Goal: Task Accomplishment & Management: Use online tool/utility

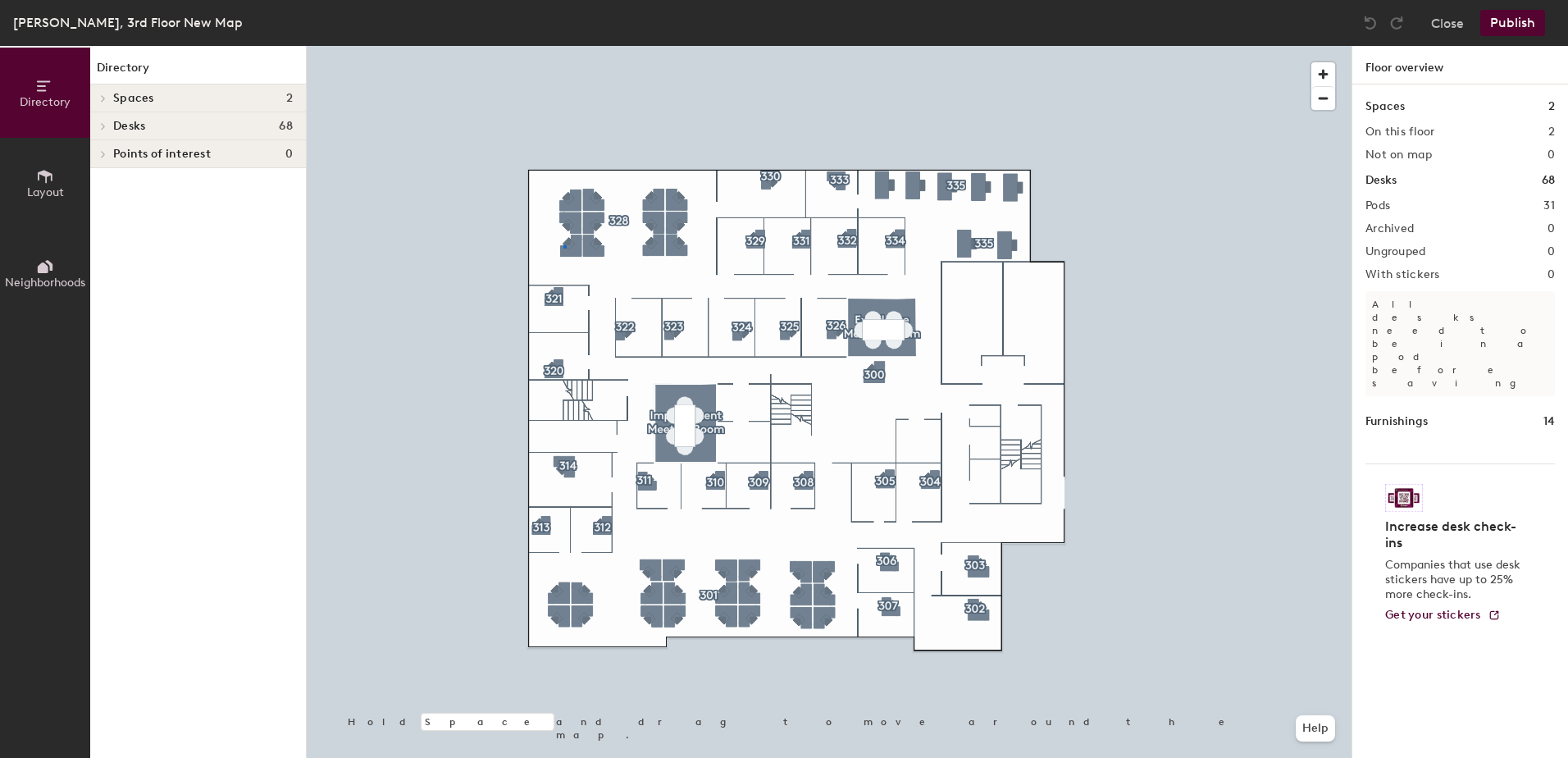
click at [566, 46] on div at bounding box center [829, 46] width 1044 height 0
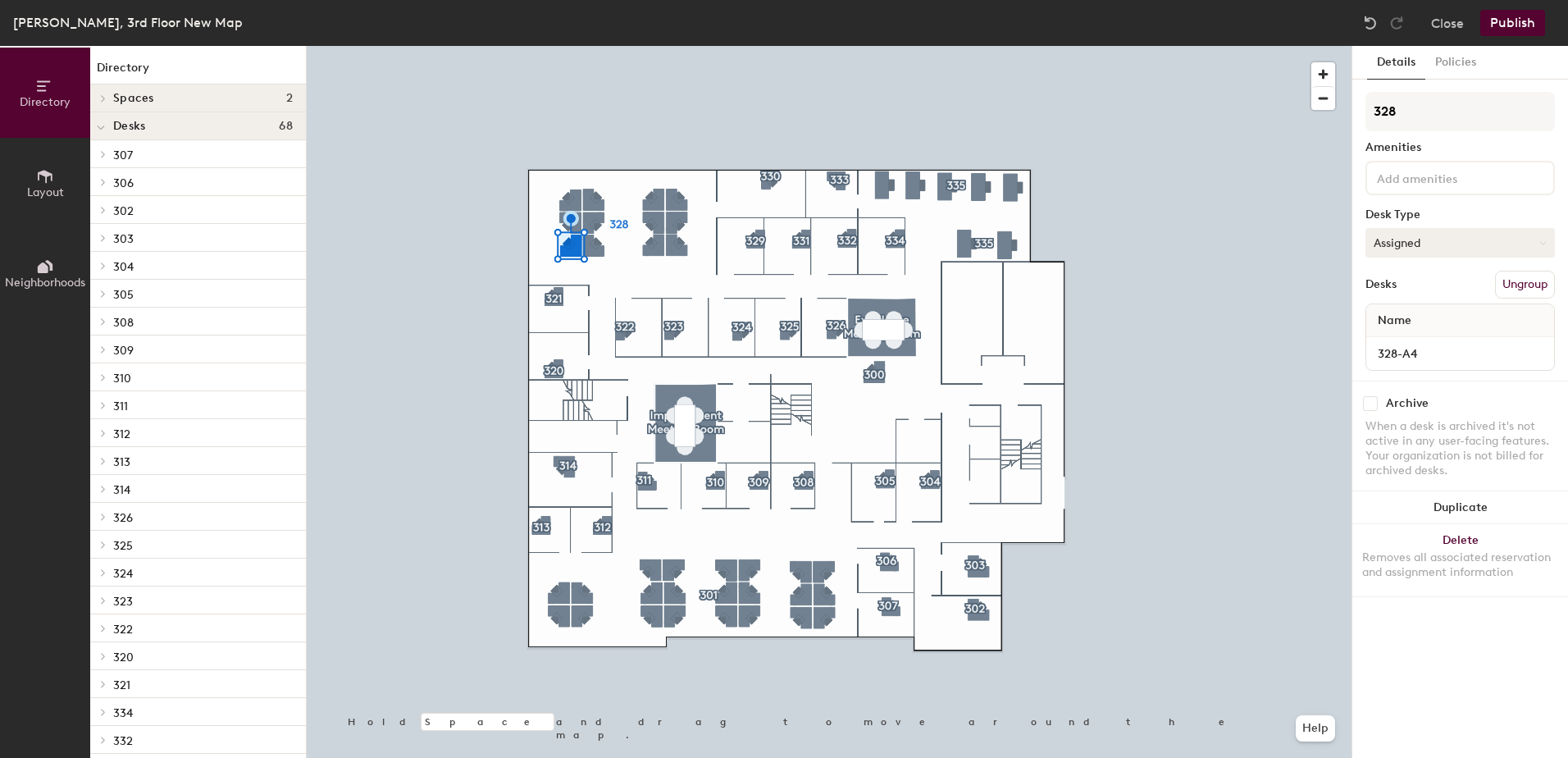
click at [1461, 240] on button "Assigned" at bounding box center [1460, 243] width 189 height 30
click at [1430, 341] on div "Hoteled" at bounding box center [1449, 343] width 164 height 24
click at [1516, 27] on button "Publish" at bounding box center [1512, 23] width 64 height 26
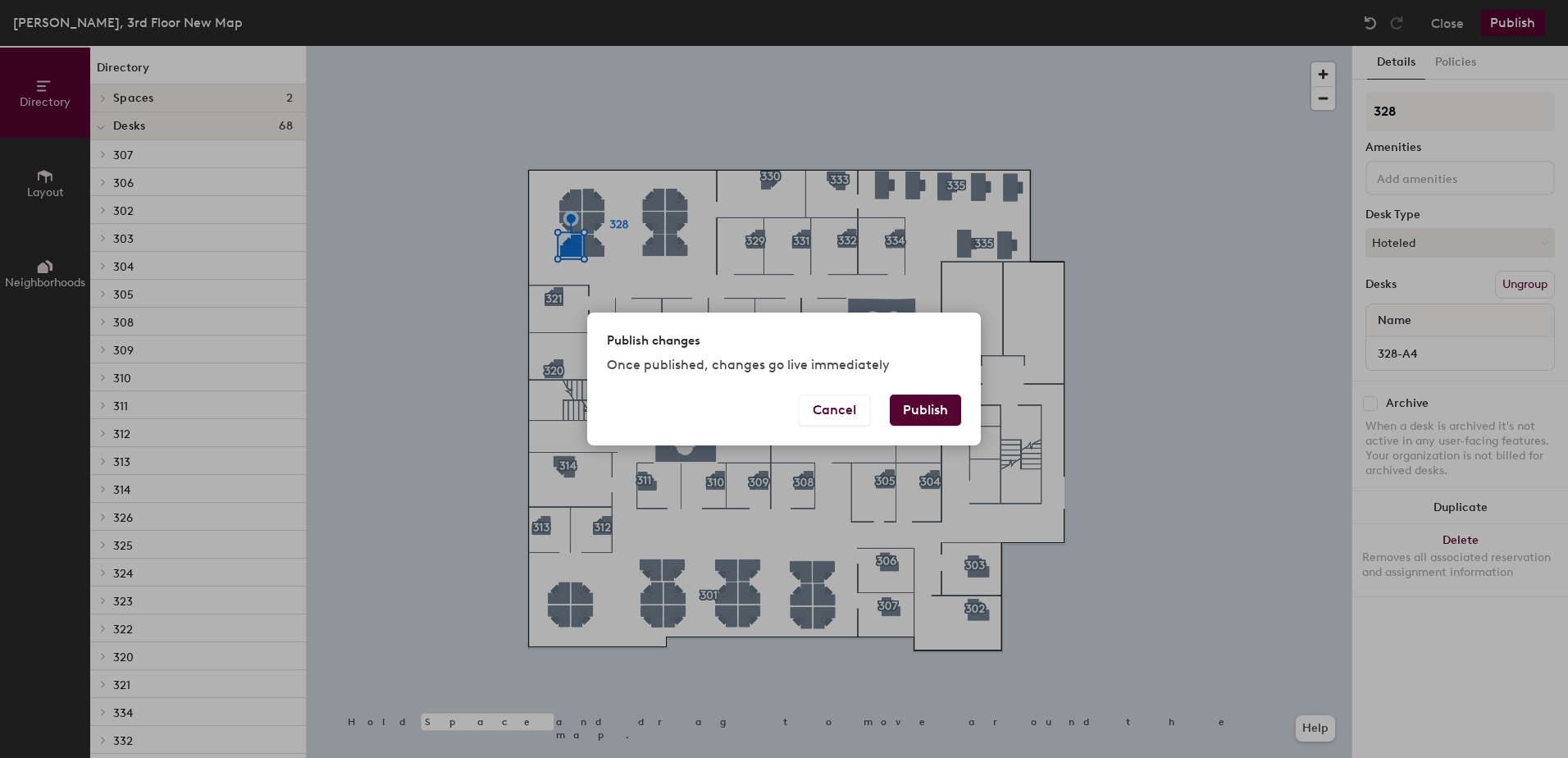
click at [921, 408] on button "Publish" at bounding box center [925, 410] width 71 height 31
